Goal: Task Accomplishment & Management: Manage account settings

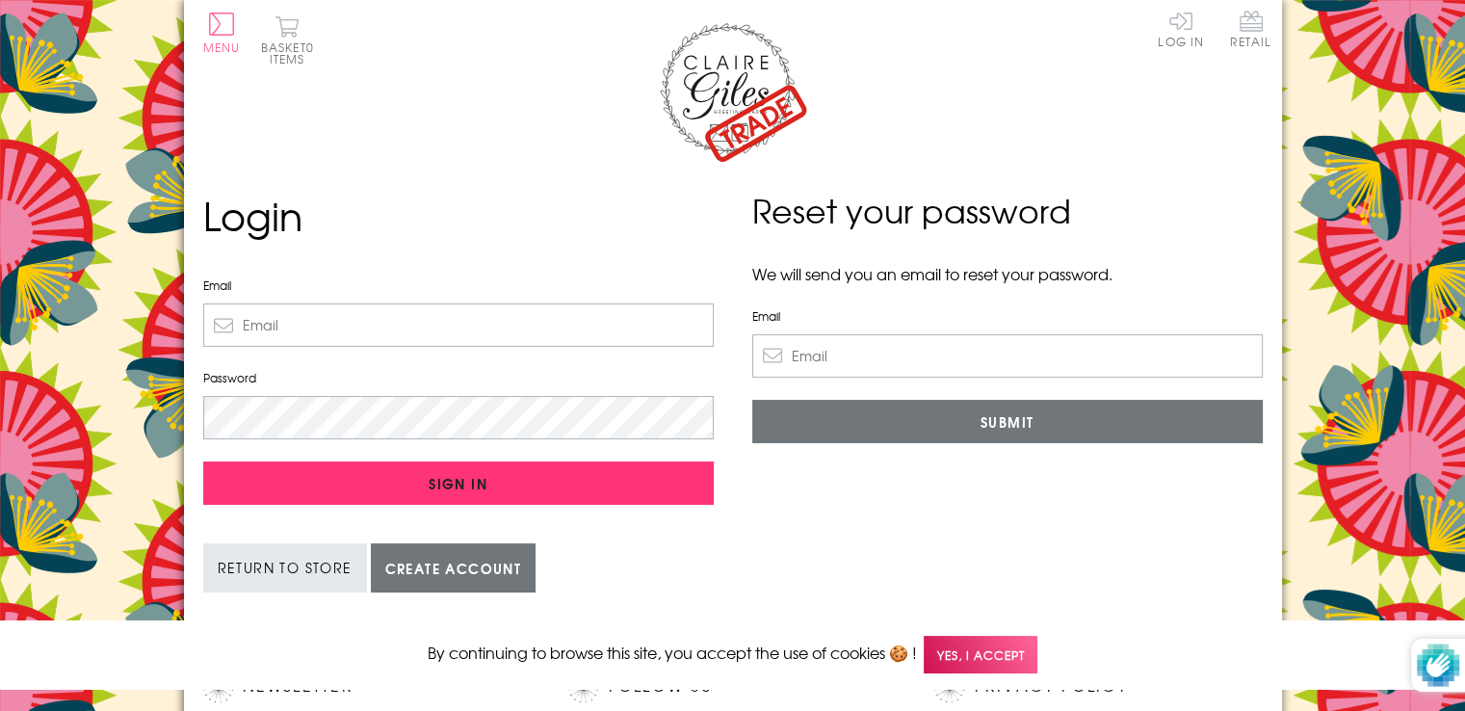
type input "[EMAIL_ADDRESS][DOMAIN_NAME]"
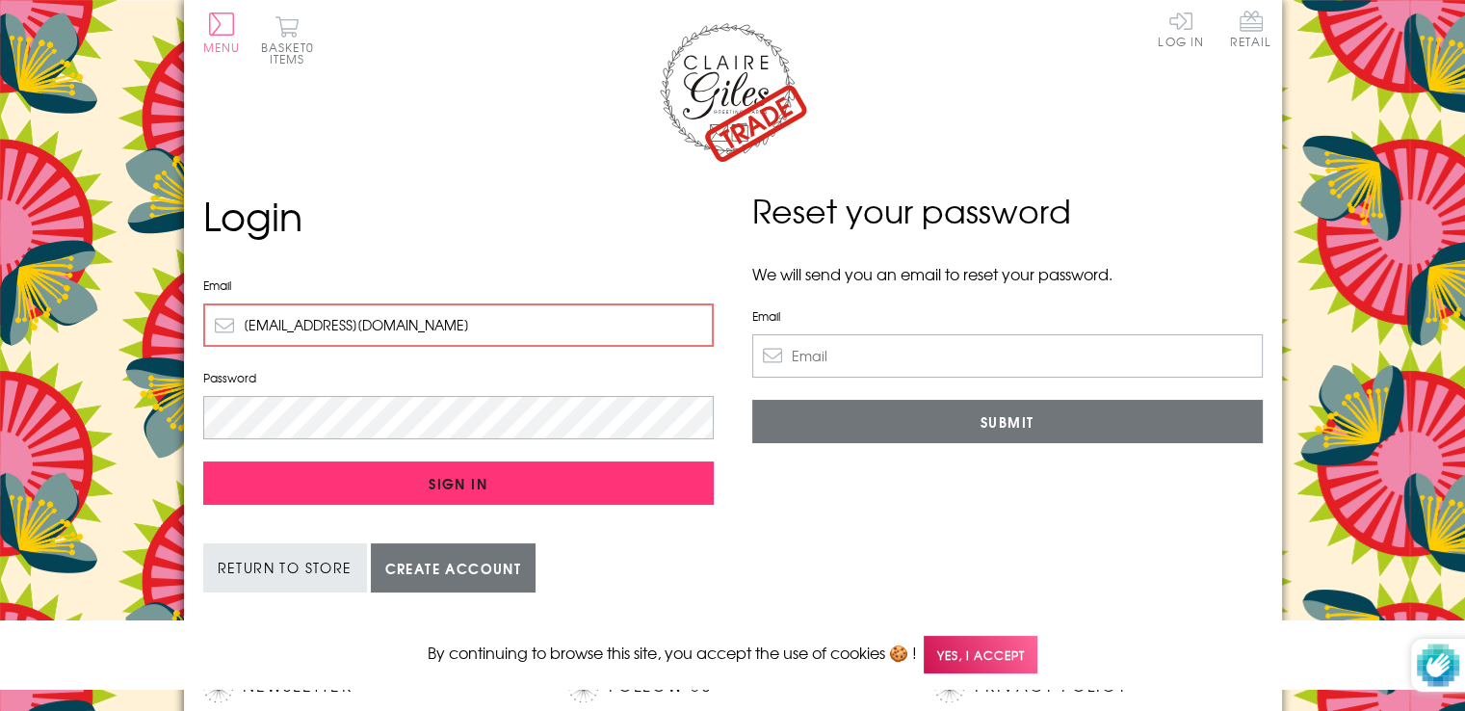
click at [438, 471] on input "Sign In" at bounding box center [458, 482] width 511 height 43
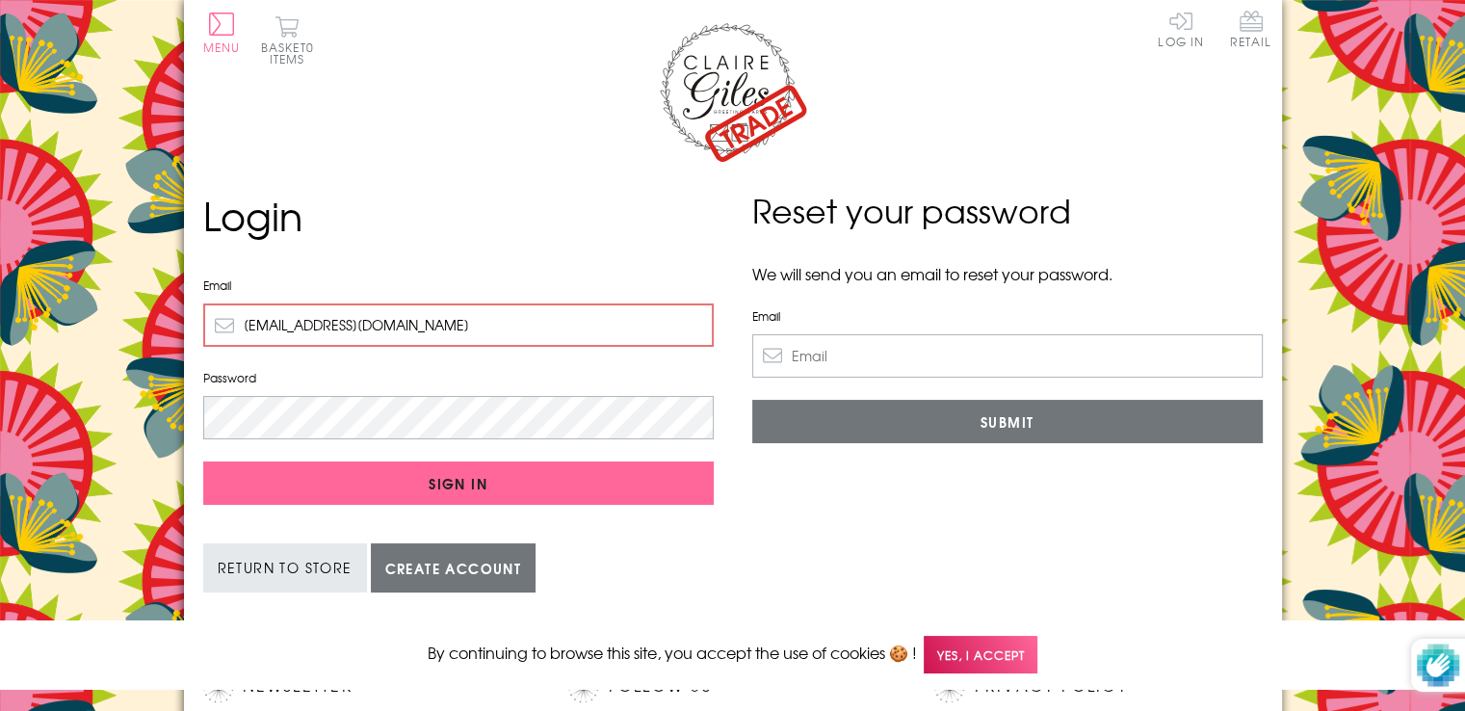
click at [985, 641] on span "Yes, I accept" at bounding box center [981, 655] width 114 height 38
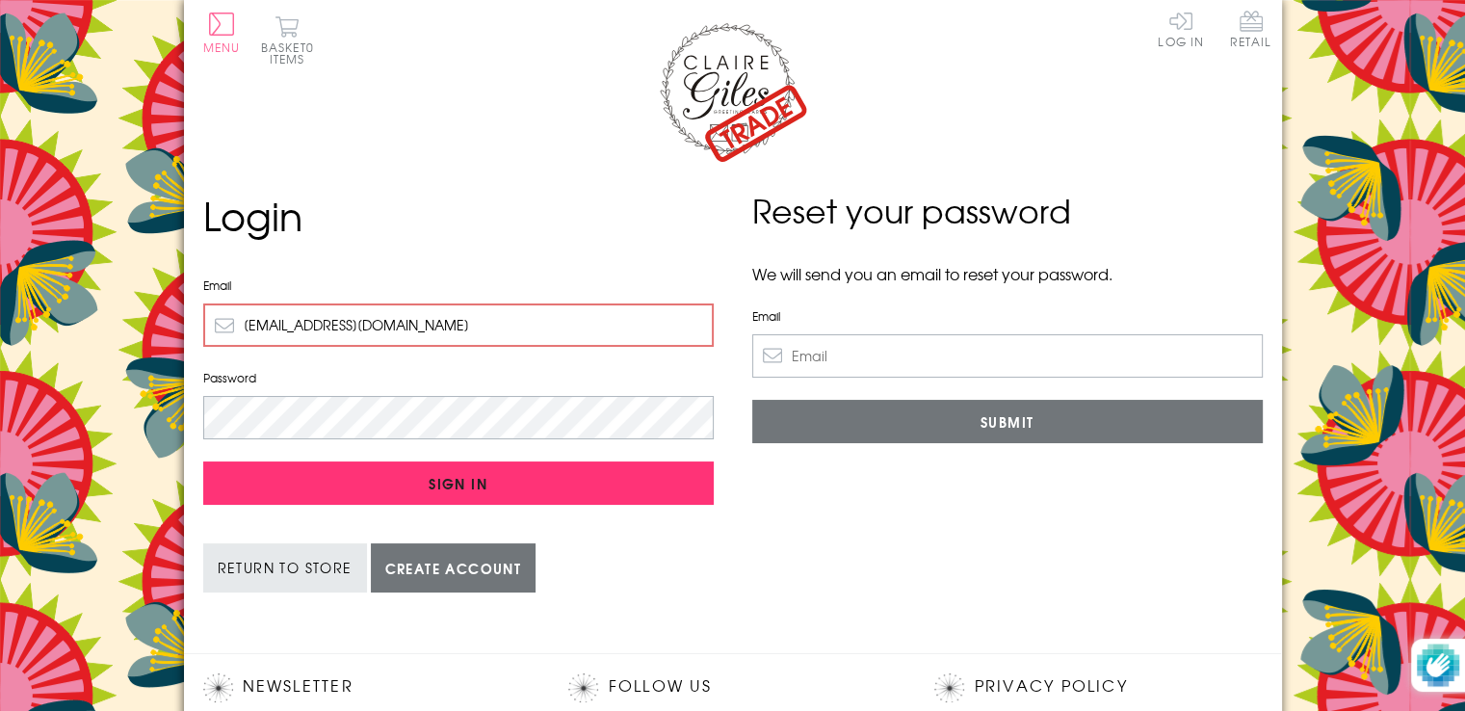
click at [393, 479] on input "Sign In" at bounding box center [458, 482] width 511 height 43
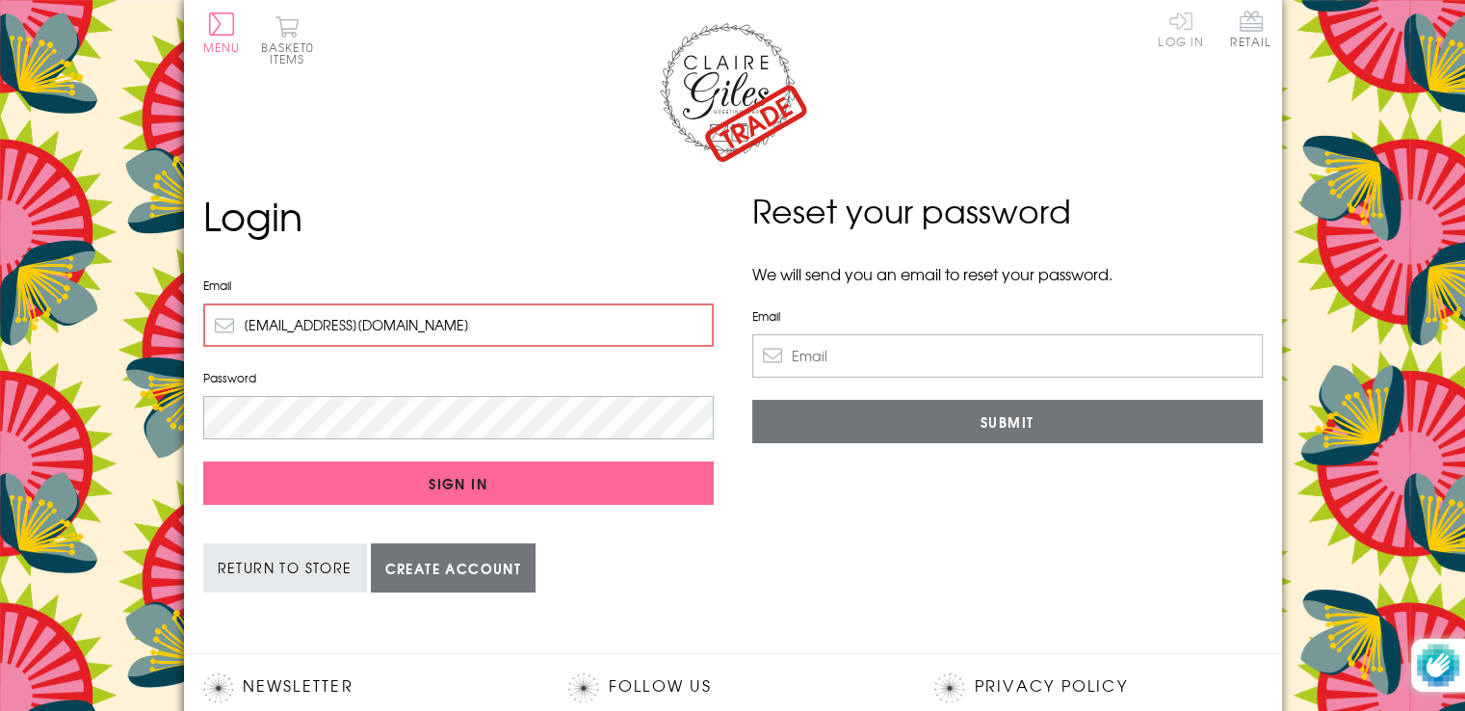
click at [1187, 28] on link "Log In" at bounding box center [1181, 29] width 46 height 38
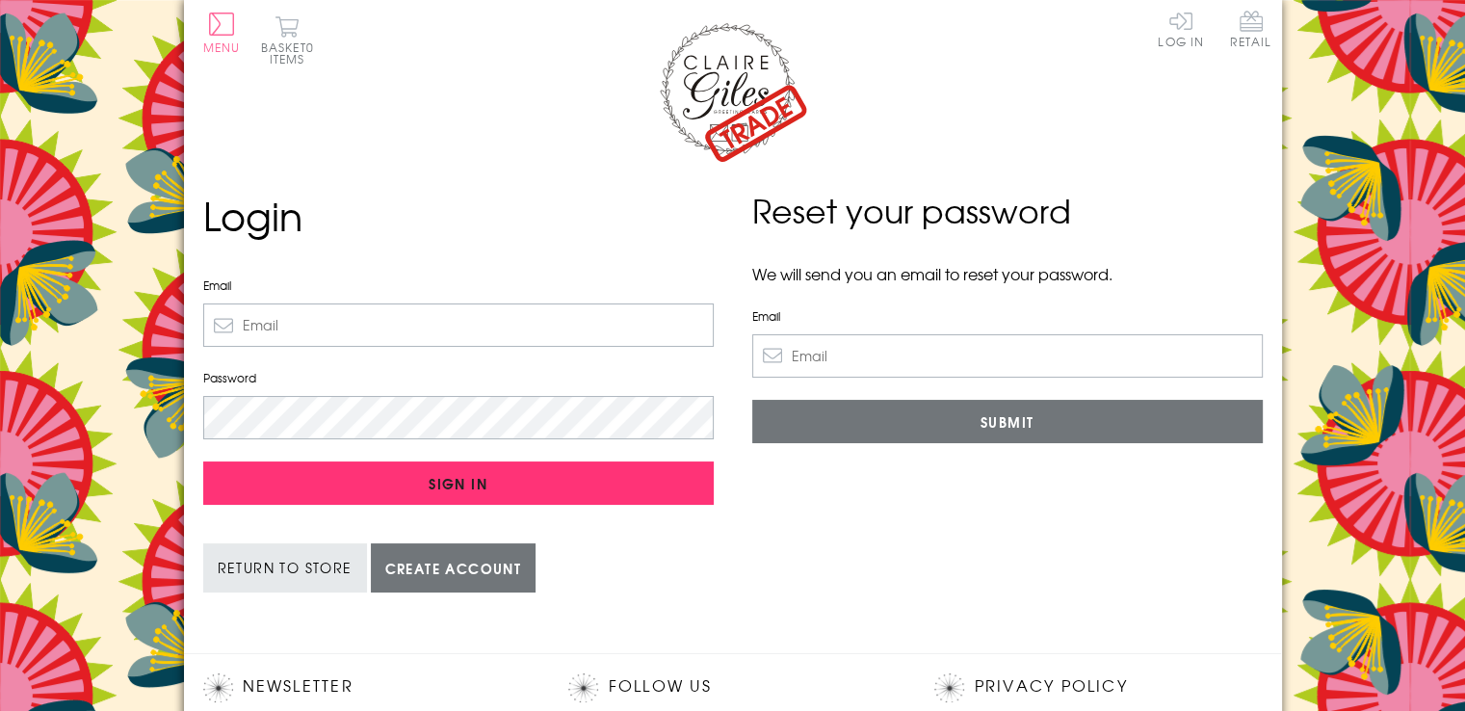
type input "[EMAIL_ADDRESS][DOMAIN_NAME]"
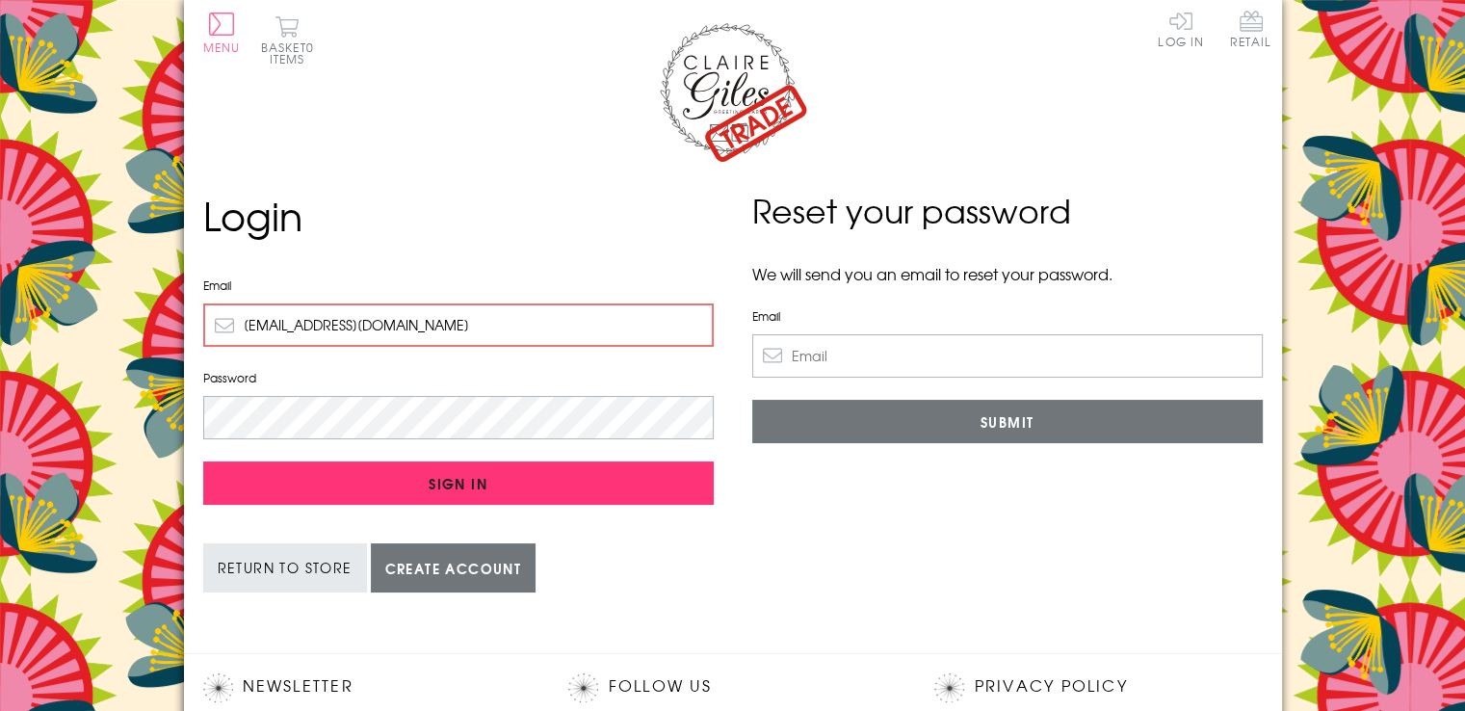
click at [424, 468] on input "Sign In" at bounding box center [458, 482] width 511 height 43
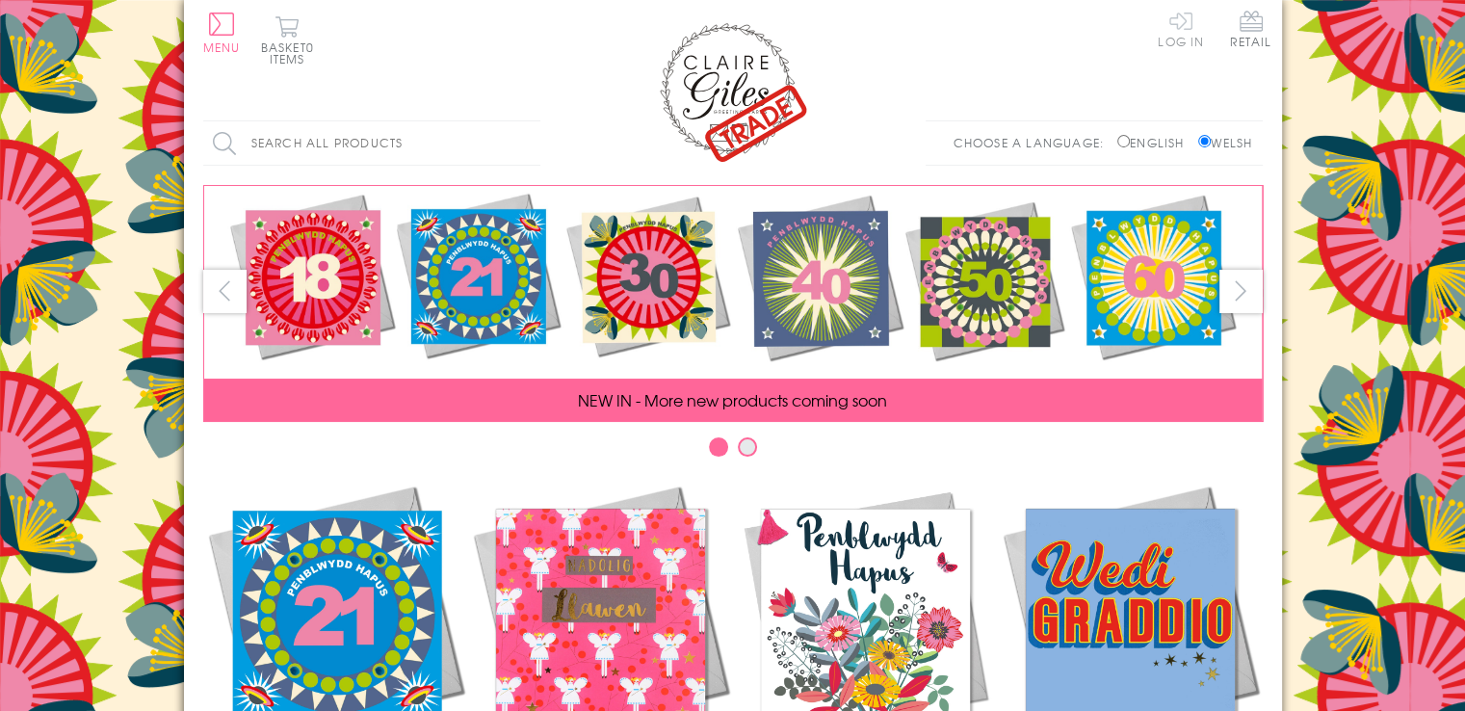
click at [1181, 32] on link "Log In" at bounding box center [1181, 29] width 46 height 38
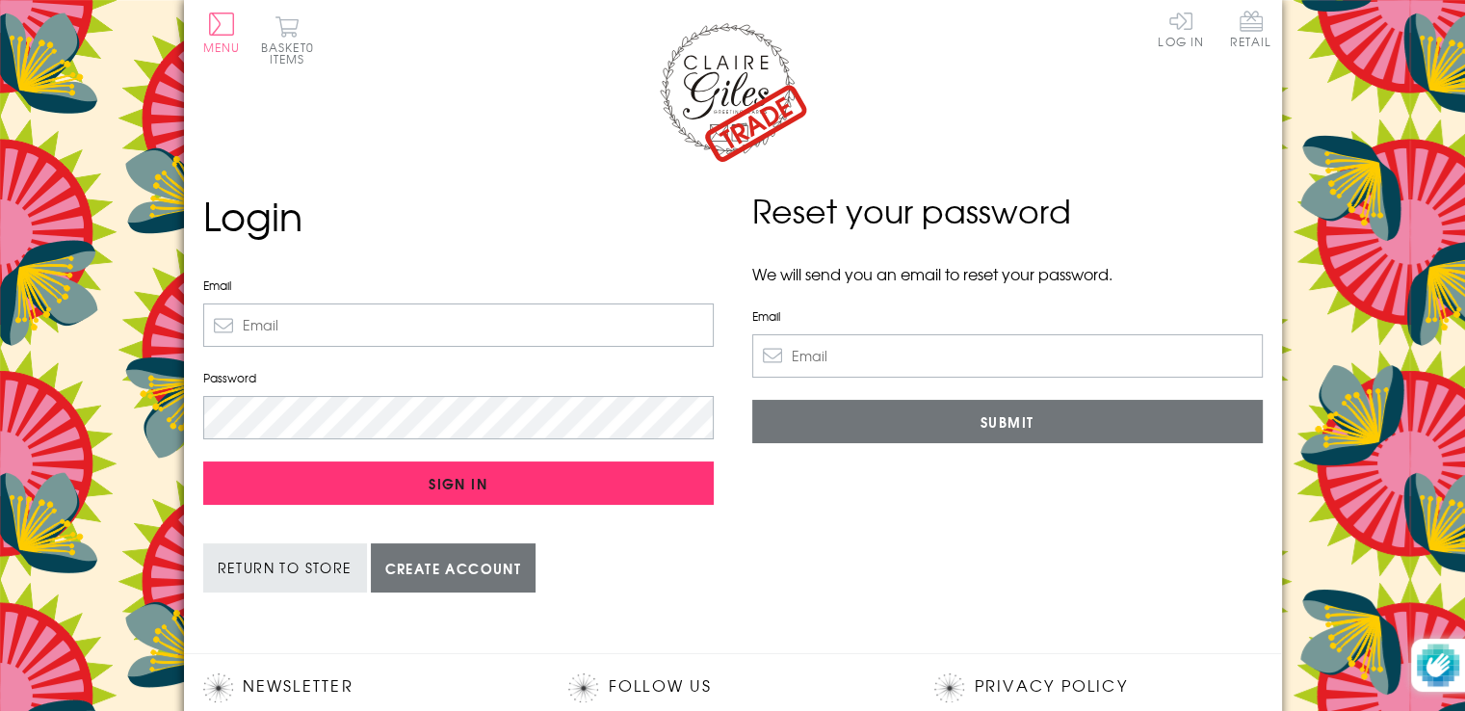
type input "suephair@aol.com"
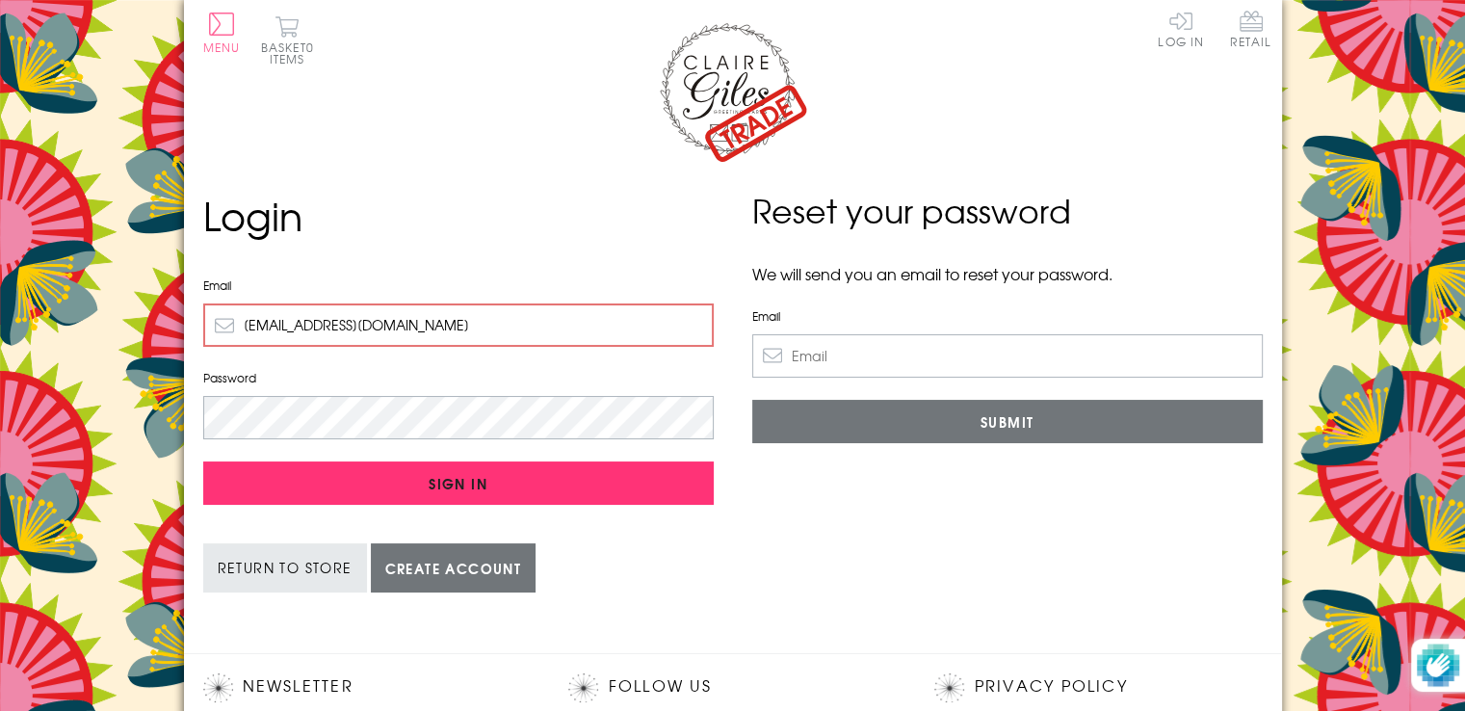
click at [459, 476] on input "Sign In" at bounding box center [458, 482] width 511 height 43
